Goal: Task Accomplishment & Management: Manage account settings

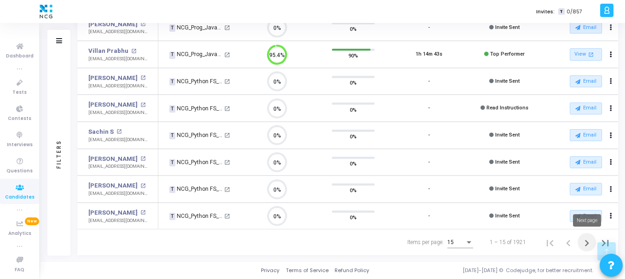
click at [586, 242] on icon "Next page" at bounding box center [586, 243] width 13 height 13
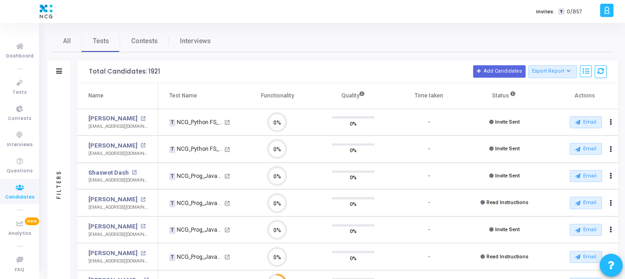
click at [384, 166] on td "0%" at bounding box center [353, 176] width 76 height 27
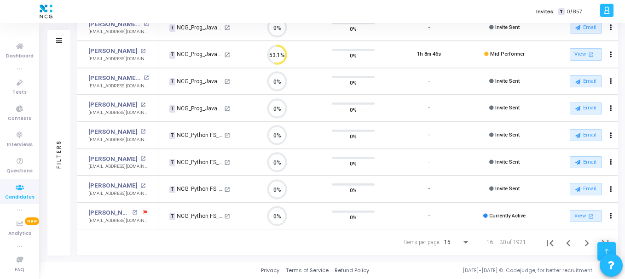
click at [603, 242] on div at bounding box center [606, 251] width 18 height 18
click at [585, 242] on icon "Next page" at bounding box center [586, 243] width 13 height 13
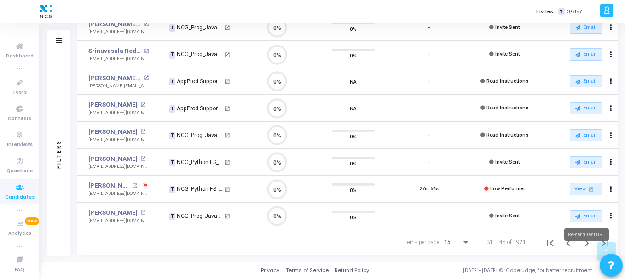
click at [586, 244] on mat-tooltip-component "Re-send Test URL" at bounding box center [585, 234] width 57 height 25
click at [583, 241] on icon "Next page" at bounding box center [586, 243] width 13 height 13
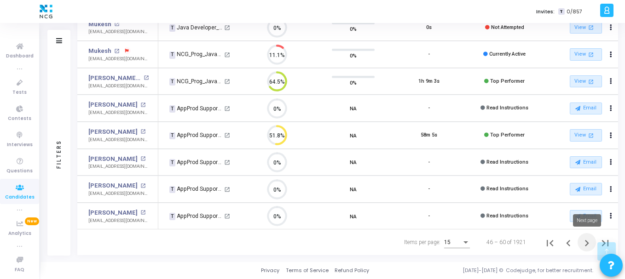
click at [587, 244] on icon "Next page" at bounding box center [586, 243] width 13 height 13
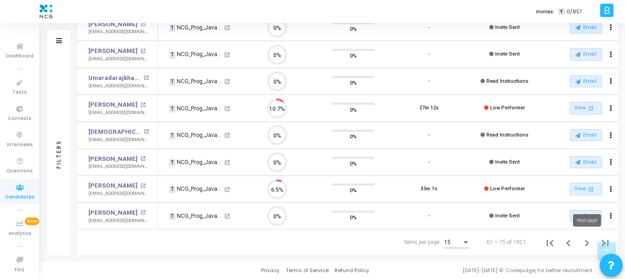
click at [587, 242] on icon "Next page" at bounding box center [586, 243] width 4 height 6
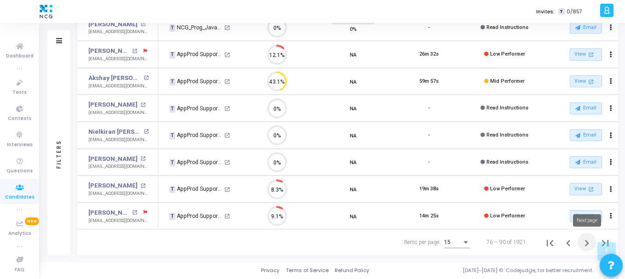
click at [585, 243] on icon "Next page" at bounding box center [586, 243] width 13 height 13
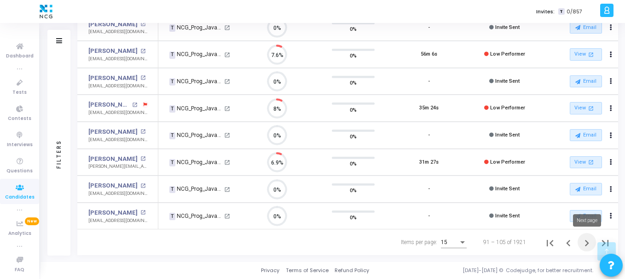
click at [581, 241] on icon "Next page" at bounding box center [586, 243] width 13 height 13
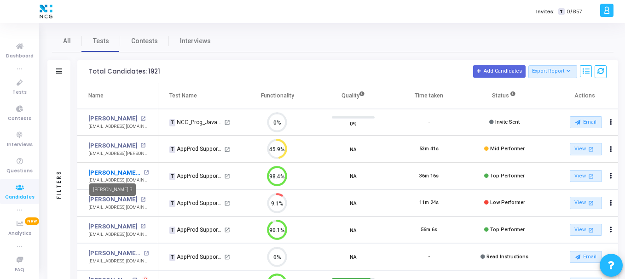
click at [108, 170] on link "[PERSON_NAME] B" at bounding box center [114, 172] width 53 height 9
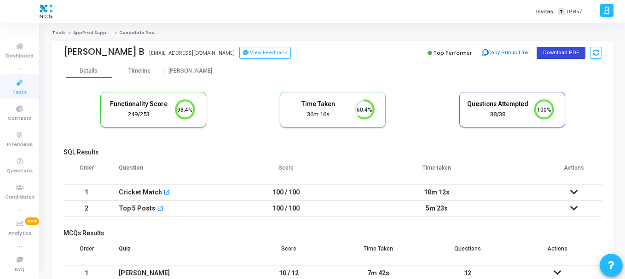
click at [550, 51] on button "Download PDF" at bounding box center [560, 53] width 49 height 12
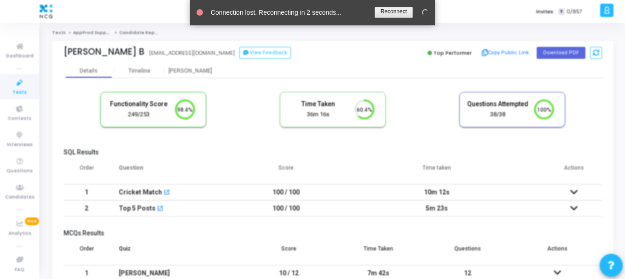
click at [377, 80] on body "</div></div> M [PERSON_NAME] Subscribe to a plan of your choice Settings Accoun…" at bounding box center [312, 139] width 625 height 279
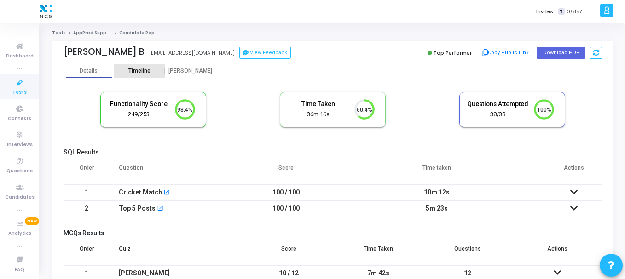
click at [132, 72] on div "Timeline" at bounding box center [139, 71] width 22 height 7
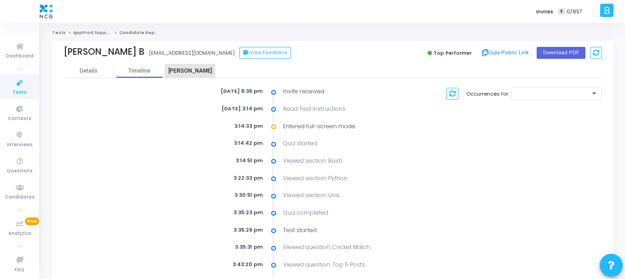
click at [200, 76] on div "[PERSON_NAME]" at bounding box center [190, 71] width 51 height 14
